Goal: Information Seeking & Learning: Learn about a topic

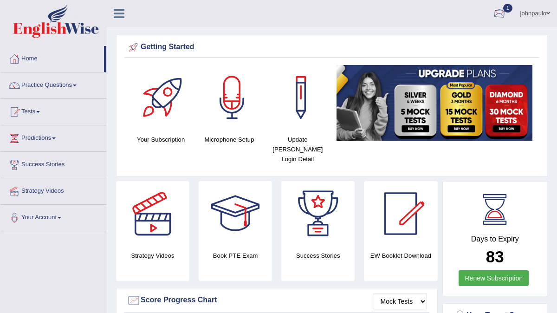
click at [500, 12] on div at bounding box center [500, 14] width 14 height 14
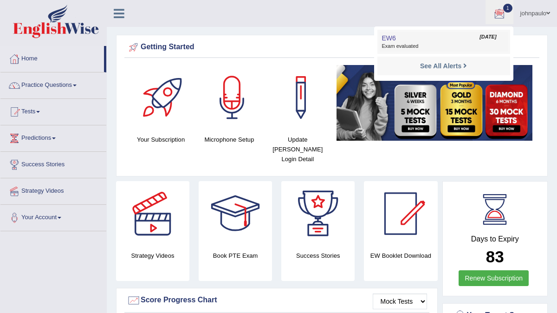
click at [415, 46] on span "Exam evaluated" at bounding box center [444, 46] width 124 height 7
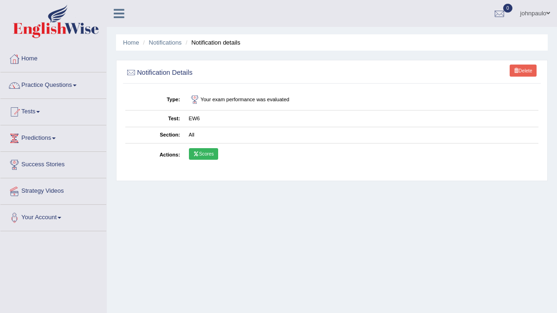
click at [208, 148] on link "Scores" at bounding box center [203, 154] width 29 height 12
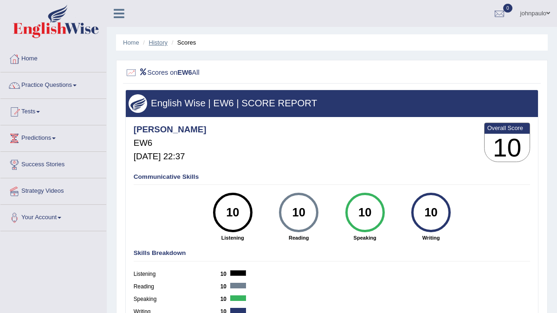
click at [159, 41] on link "History" at bounding box center [158, 42] width 19 height 7
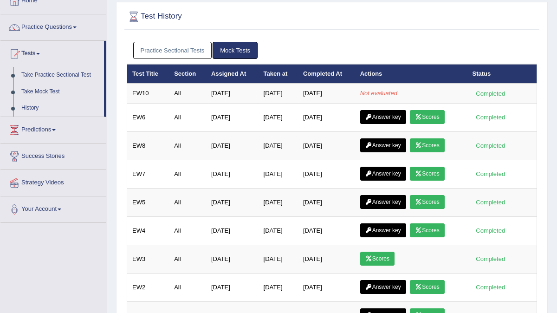
scroll to position [59, 0]
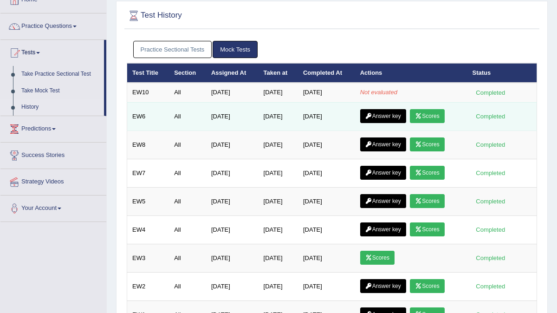
click at [393, 116] on link "Answer key" at bounding box center [383, 116] width 46 height 14
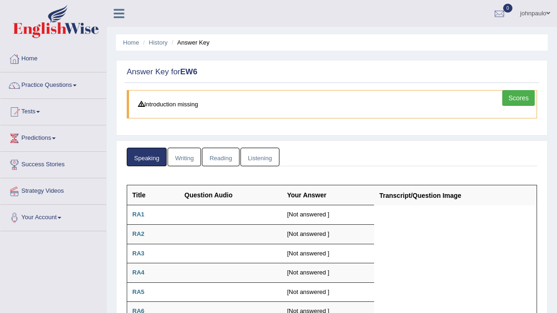
click at [189, 155] on link "Writing" at bounding box center [184, 157] width 33 height 19
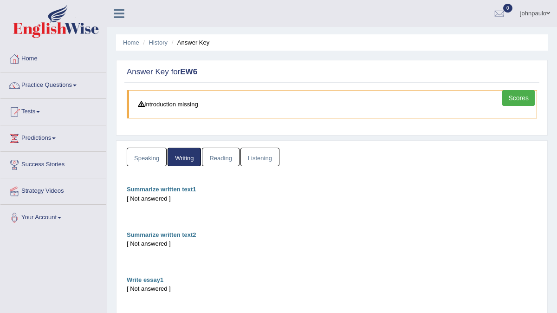
click at [219, 157] on link "Reading" at bounding box center [220, 157] width 37 height 19
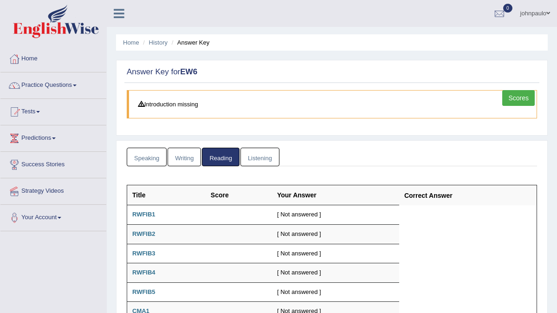
click at [260, 161] on link "Listening" at bounding box center [260, 157] width 39 height 19
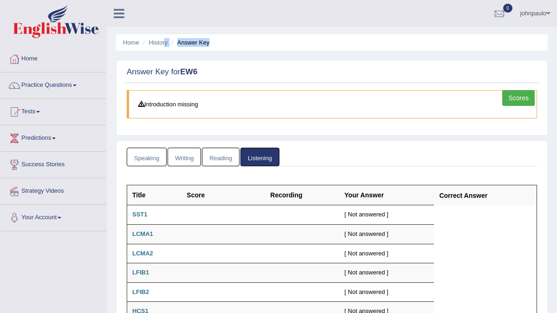
click at [167, 46] on div "Home History Answer Key Answer Key for EW6 Scores Introduction missing Speaking…" at bounding box center [332, 259] width 450 height 519
click at [501, 13] on div at bounding box center [500, 14] width 14 height 14
click at [458, 39] on strong "See All Alerts" at bounding box center [440, 38] width 41 height 7
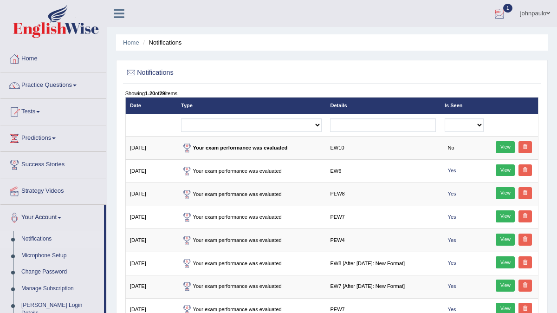
click at [499, 13] on div at bounding box center [500, 14] width 14 height 14
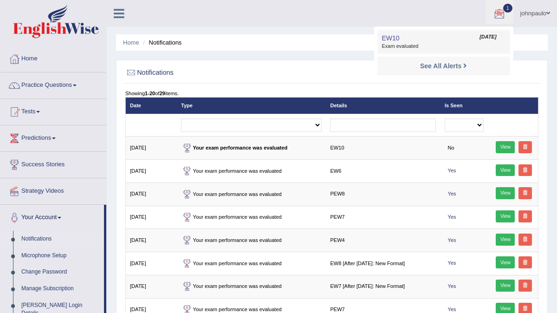
click at [422, 45] on span "Exam evaluated" at bounding box center [444, 46] width 124 height 7
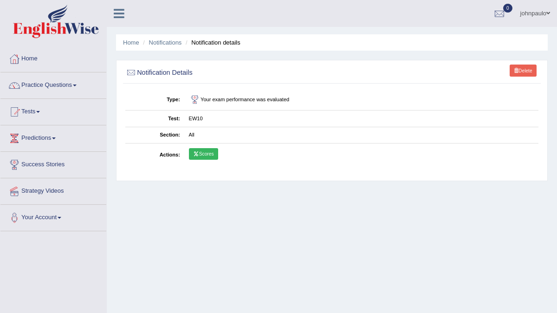
click at [203, 154] on link "Scores" at bounding box center [203, 154] width 29 height 12
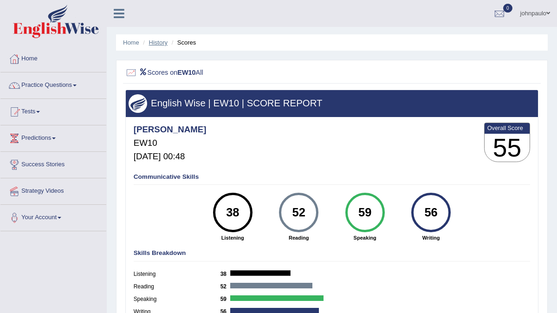
click at [161, 43] on link "History" at bounding box center [158, 42] width 19 height 7
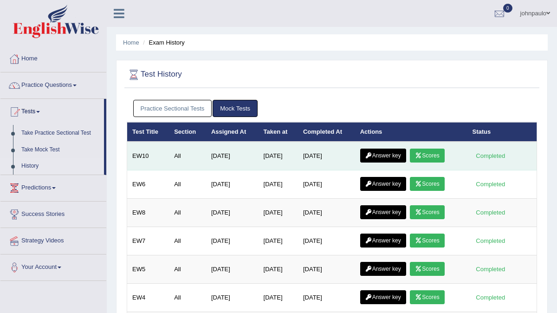
click at [391, 153] on link "Answer key" at bounding box center [383, 156] width 46 height 14
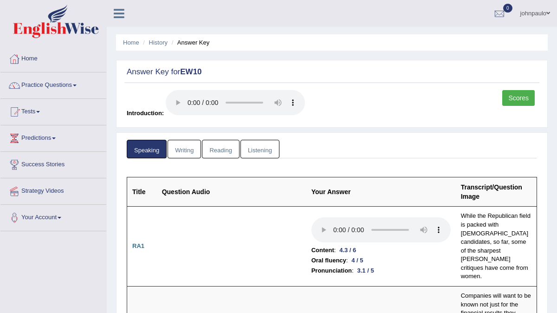
click at [187, 152] on link "Writing" at bounding box center [184, 149] width 33 height 19
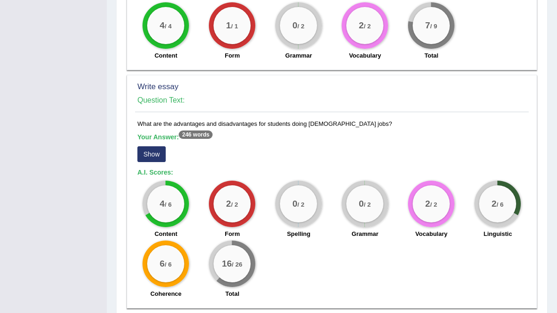
scroll to position [747, 0]
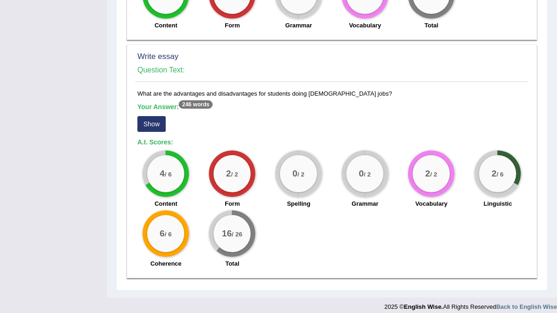
click at [150, 116] on button "Show" at bounding box center [151, 124] width 28 height 16
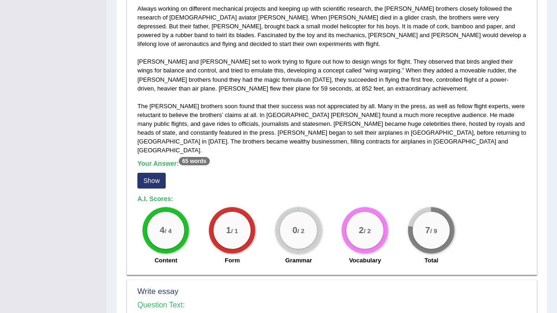
scroll to position [511, 0]
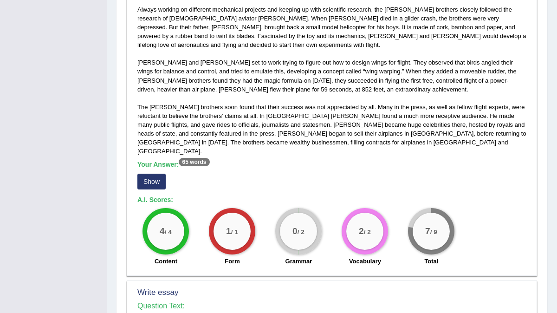
click at [153, 174] on button "Show" at bounding box center [151, 182] width 28 height 16
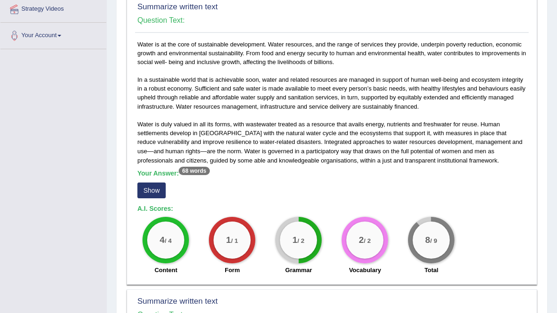
scroll to position [180, 0]
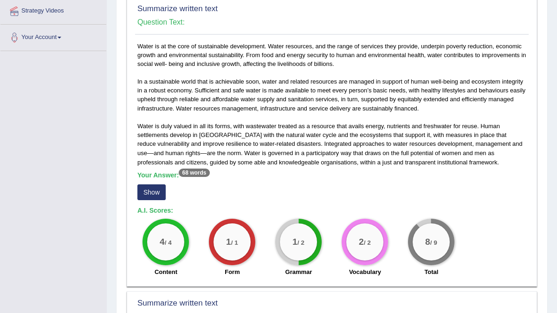
click at [157, 193] on button "Show" at bounding box center [151, 192] width 28 height 16
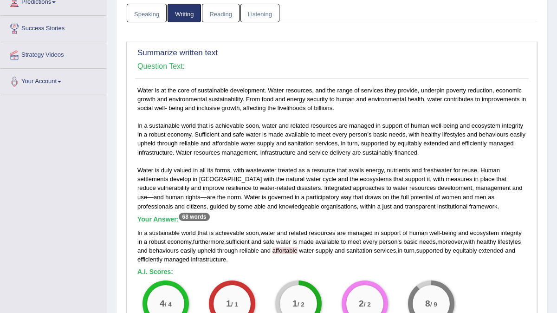
scroll to position [0, 0]
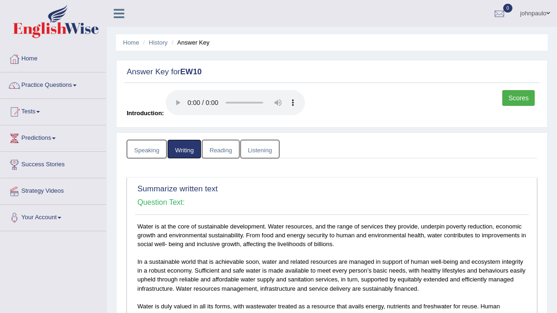
click at [222, 150] on link "Reading" at bounding box center [220, 149] width 37 height 19
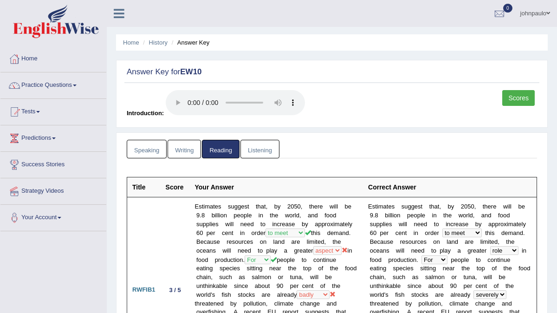
click at [263, 150] on link "Listening" at bounding box center [260, 149] width 39 height 19
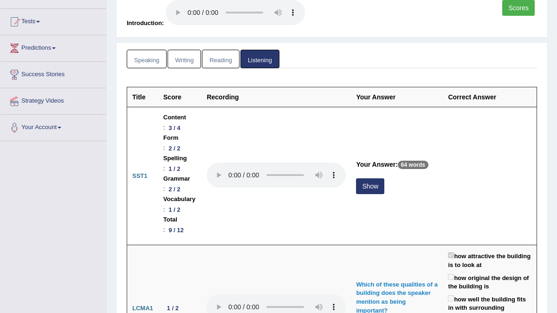
scroll to position [93, 0]
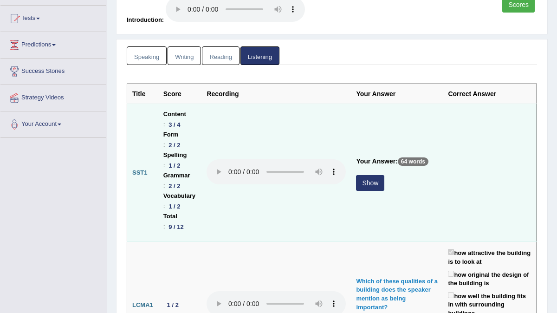
click at [385, 175] on button "Show" at bounding box center [370, 183] width 28 height 16
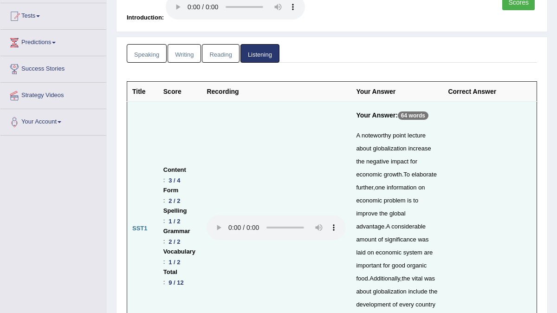
scroll to position [0, 0]
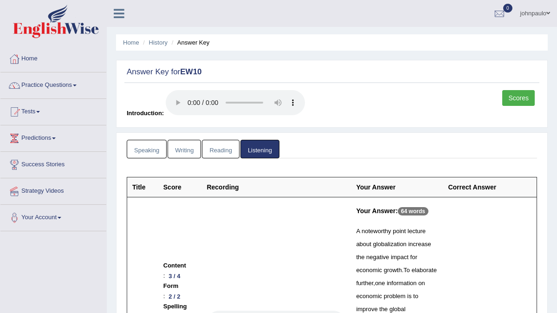
click at [522, 99] on link "Scores" at bounding box center [518, 98] width 33 height 16
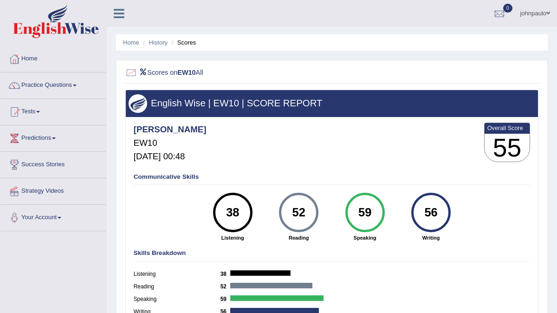
scroll to position [44, 0]
